Goal: Information Seeking & Learning: Check status

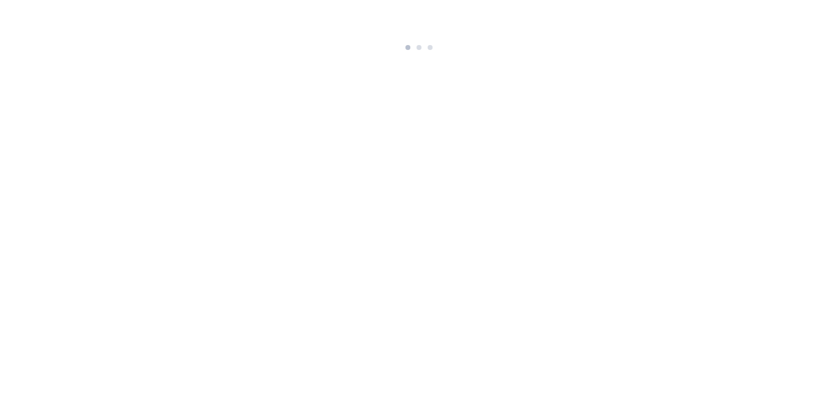
click at [642, 26] on body at bounding box center [419, 27] width 838 height 55
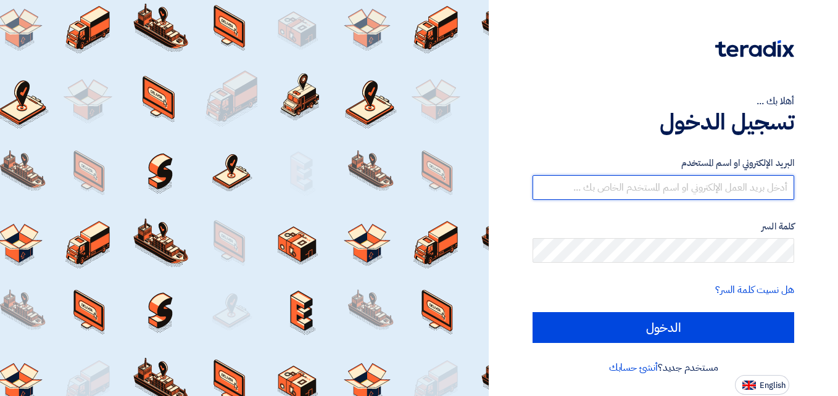
type input "[DOMAIN_NAME][EMAIL_ADDRESS][DOMAIN_NAME]"
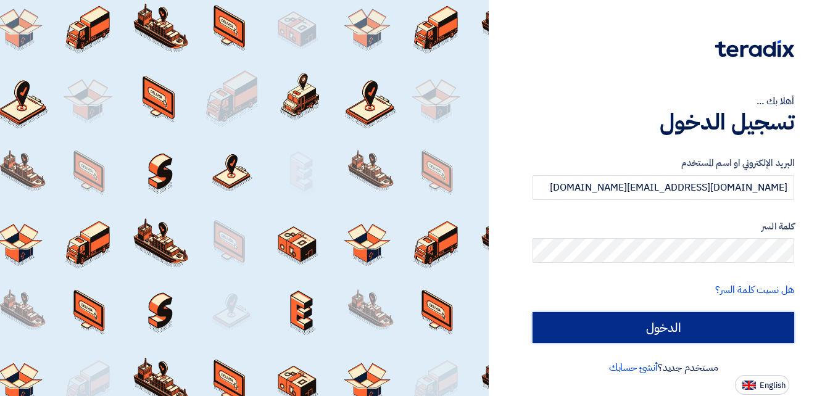
click at [672, 332] on input "الدخول" at bounding box center [663, 327] width 262 height 31
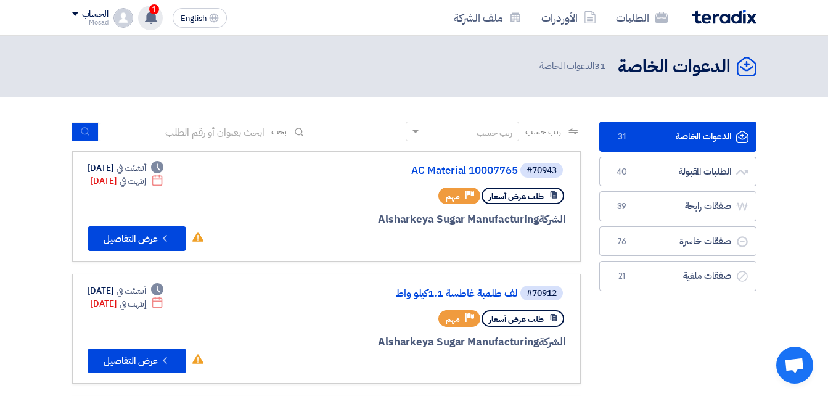
click at [155, 12] on span "1" at bounding box center [154, 9] width 10 height 10
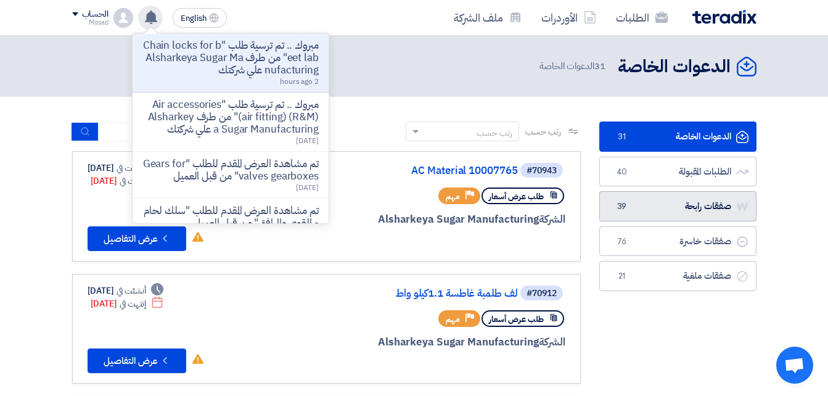
click at [687, 211] on link "صفقات رابحة صفقات رابحة 39" at bounding box center [678, 206] width 157 height 30
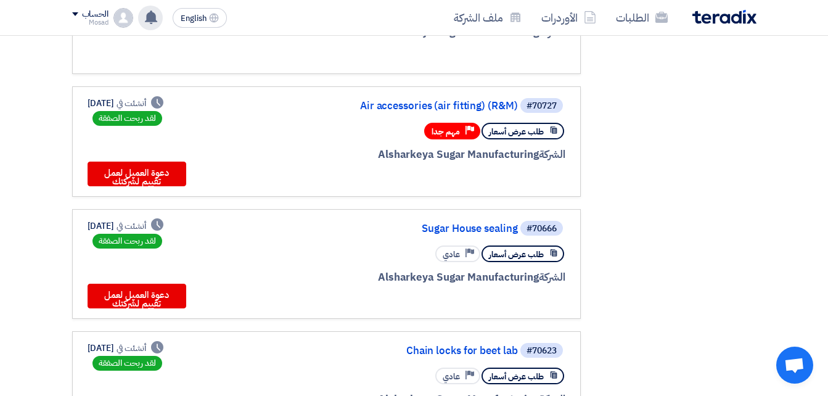
scroll to position [555, 0]
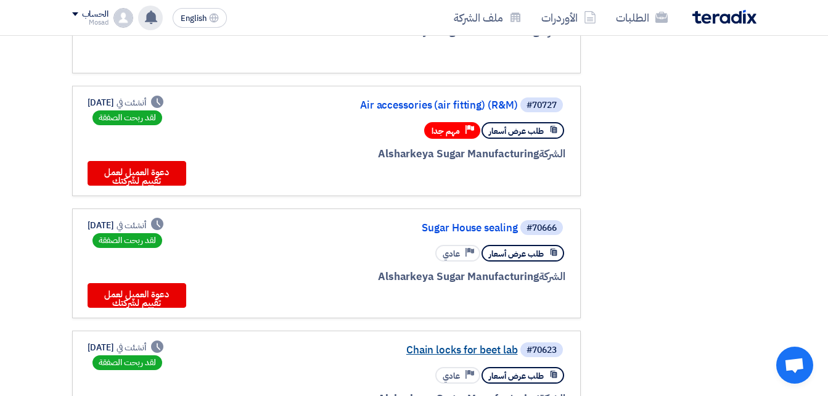
click at [474, 353] on link "Chain locks for beet lab" at bounding box center [394, 350] width 247 height 11
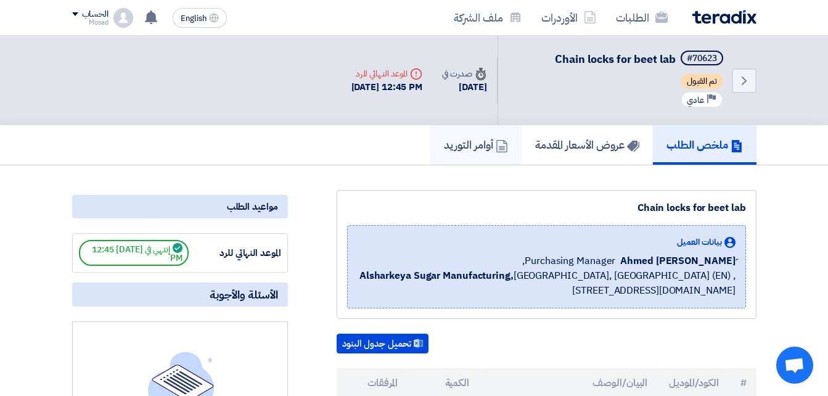
click at [464, 144] on h5 "أوامر التوريد" at bounding box center [476, 145] width 64 height 14
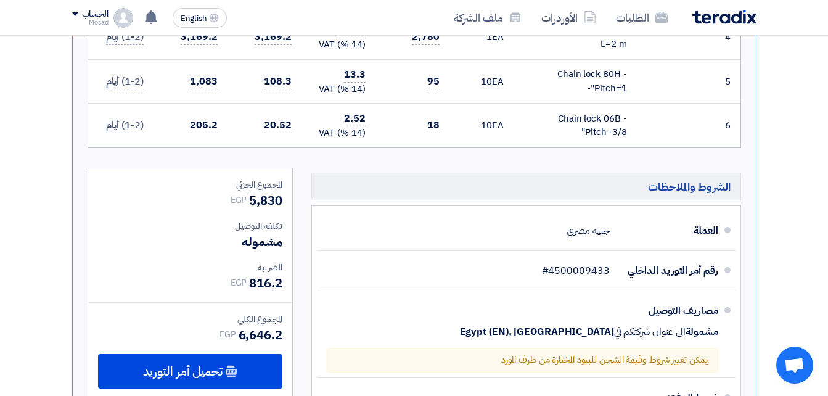
scroll to position [555, 0]
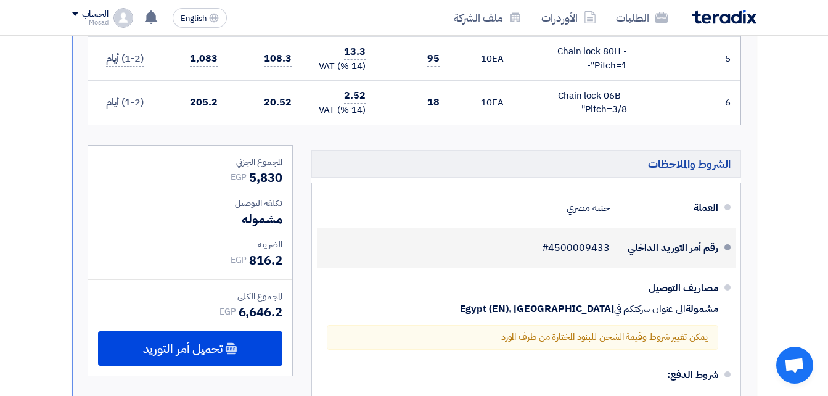
drag, startPoint x: 613, startPoint y: 251, endPoint x: 553, endPoint y: 247, distance: 59.9
click at [553, 247] on div "رقم أمر التوريد الداخلي #4500009433" at bounding box center [523, 248] width 392 height 30
copy span "4500009433"
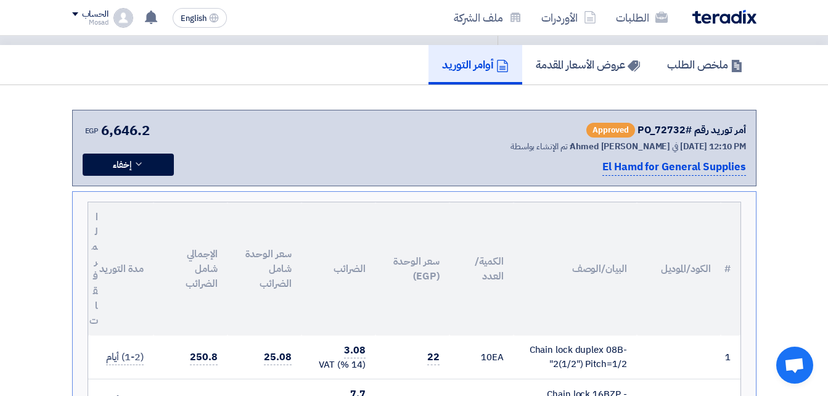
scroll to position [0, 0]
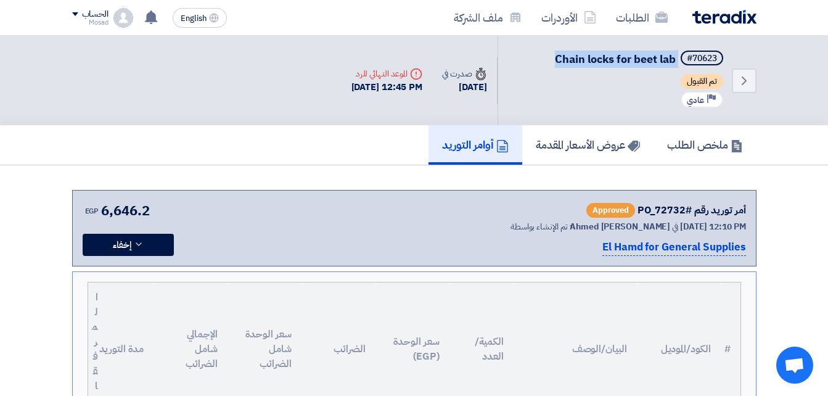
drag, startPoint x: 547, startPoint y: 51, endPoint x: 677, endPoint y: 55, distance: 130.2
click at [677, 55] on div "Back #70623 Chain locks for beet lab تم القبول Priority عادي" at bounding box center [627, 80] width 259 height 89
copy h5 "Chain locks for beet lab"
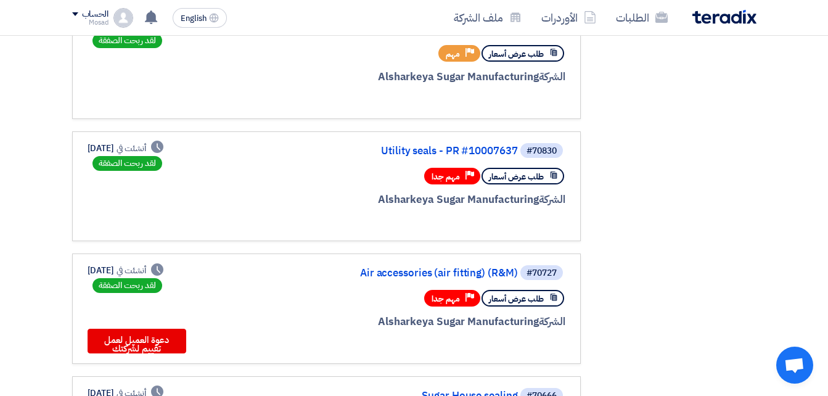
scroll to position [432, 0]
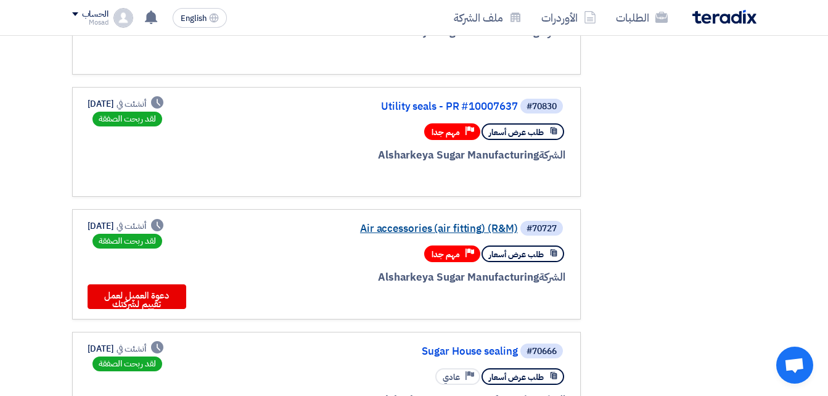
click at [447, 231] on link "Air accessories (air fitting) (R&M)" at bounding box center [394, 228] width 247 height 11
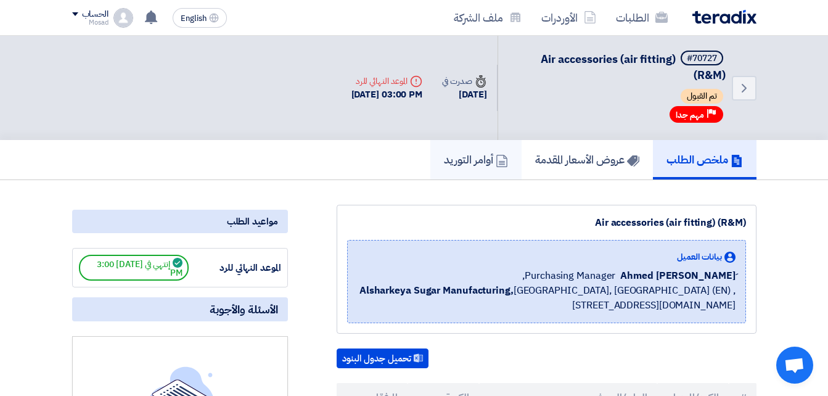
click at [459, 164] on h5 "أوامر التوريد" at bounding box center [476, 159] width 64 height 14
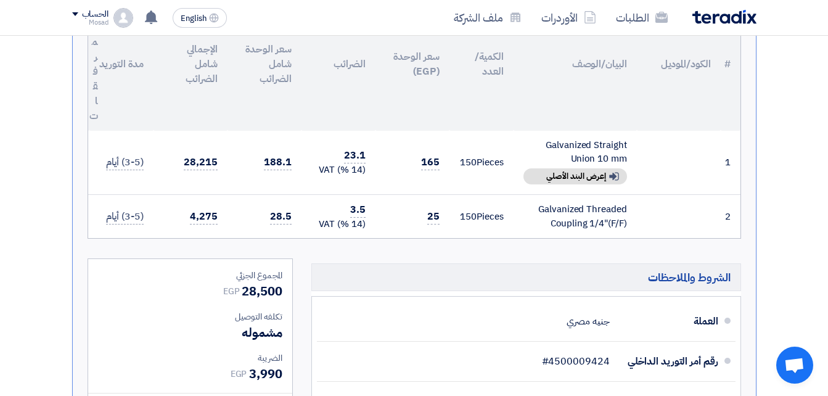
scroll to position [308, 0]
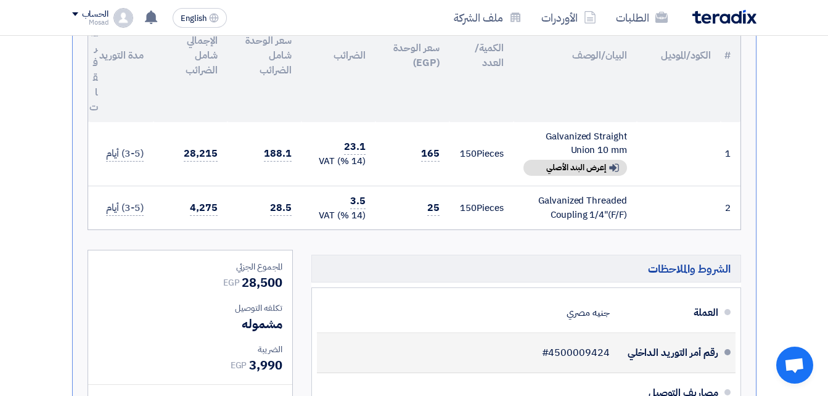
drag, startPoint x: 611, startPoint y: 353, endPoint x: 552, endPoint y: 353, distance: 58.6
click at [552, 353] on div "رقم أمر التوريد الداخلي #4500009424" at bounding box center [523, 353] width 392 height 30
copy span "4500009424"
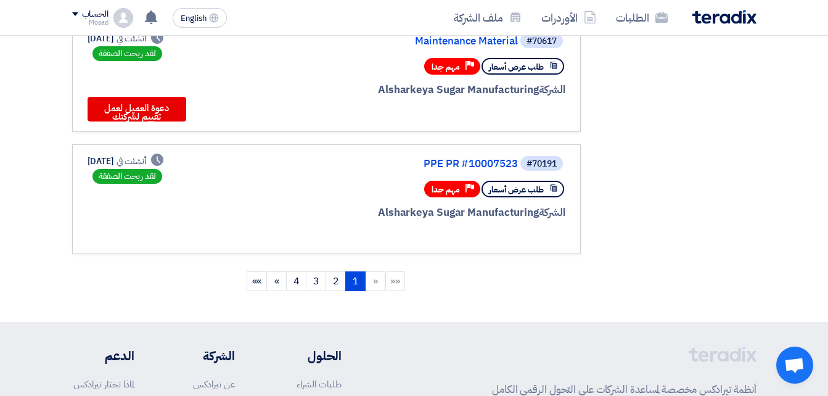
scroll to position [1110, 0]
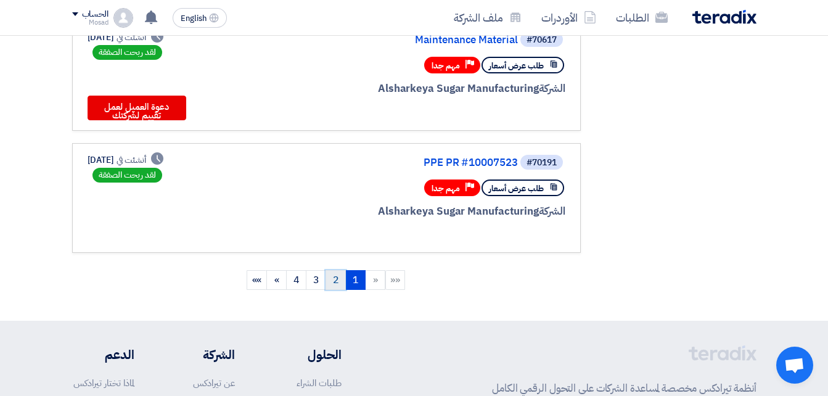
click at [339, 284] on link "2" at bounding box center [336, 280] width 20 height 20
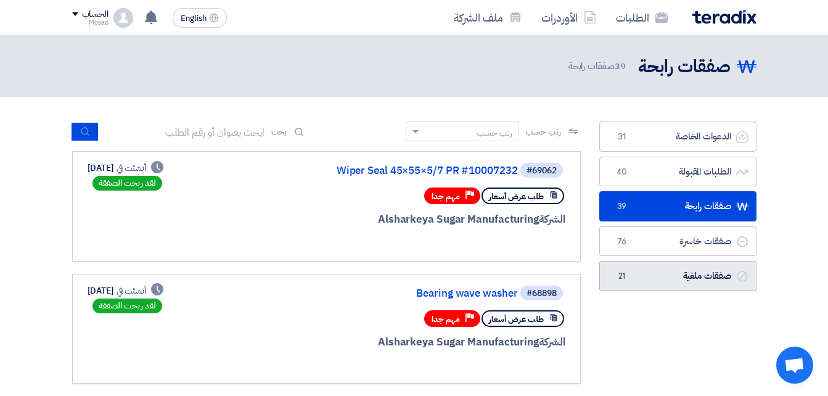
click at [654, 279] on link "صفقات ملغية صفقات ملغية 21" at bounding box center [678, 276] width 157 height 30
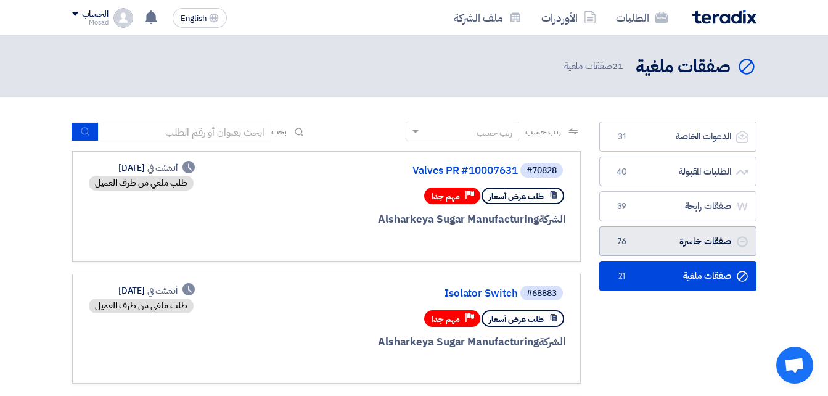
click at [674, 242] on link "صفقات خاسرة صفقات خاسرة 76" at bounding box center [678, 241] width 157 height 30
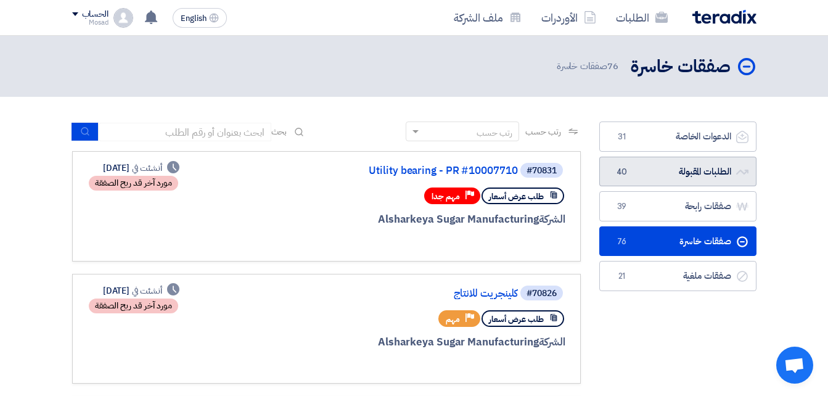
click at [640, 164] on link "الطلبات المقبولة الطلبات المقبولة 40" at bounding box center [678, 172] width 157 height 30
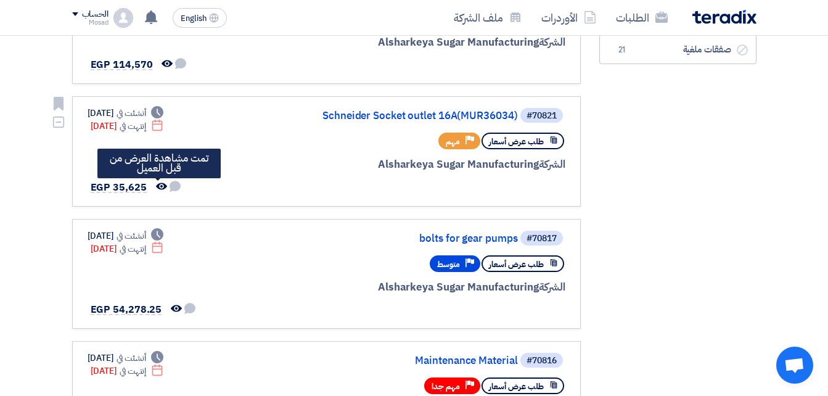
scroll to position [308, 0]
